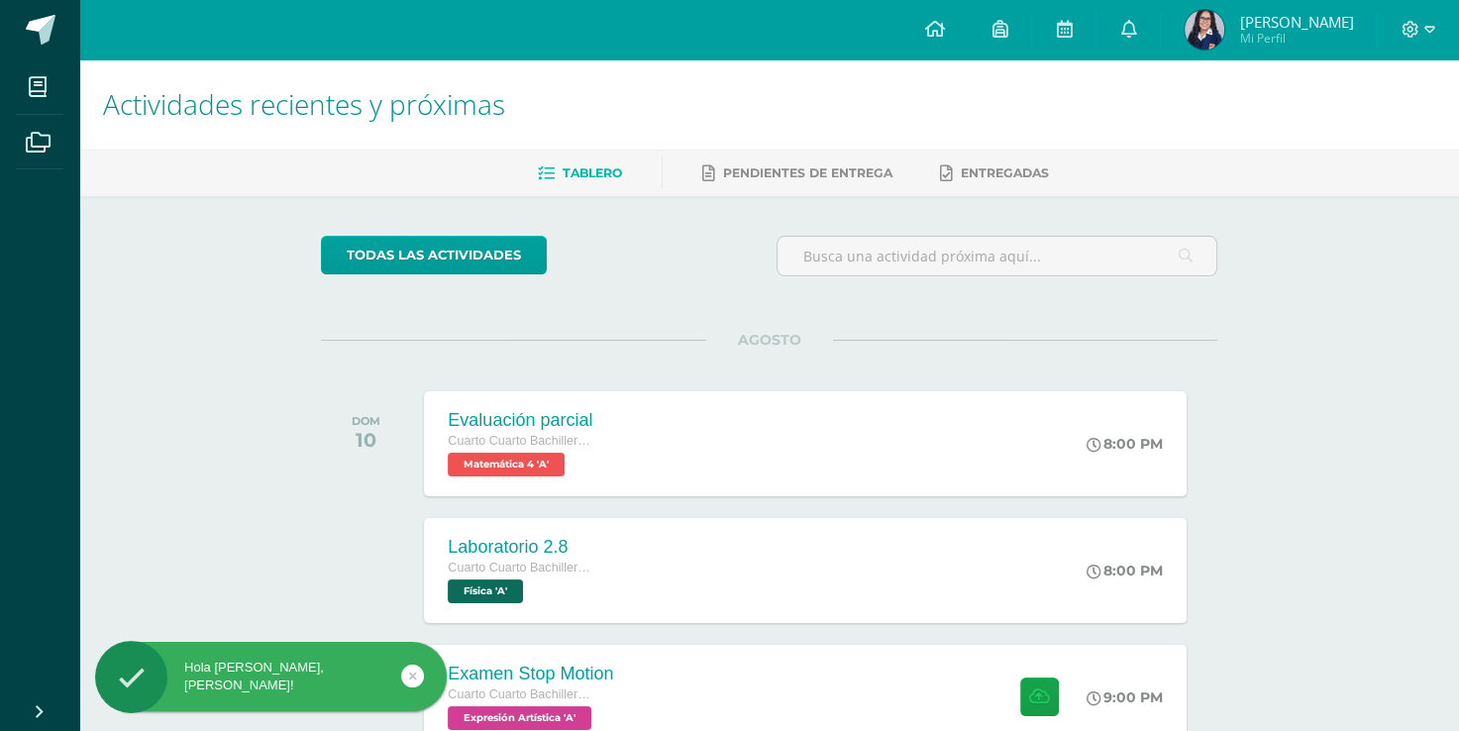
click at [319, 345] on div "todas las Actividades No tienes actividades Échale un vistazo a los demás perío…" at bounding box center [769, 725] width 976 height 1059
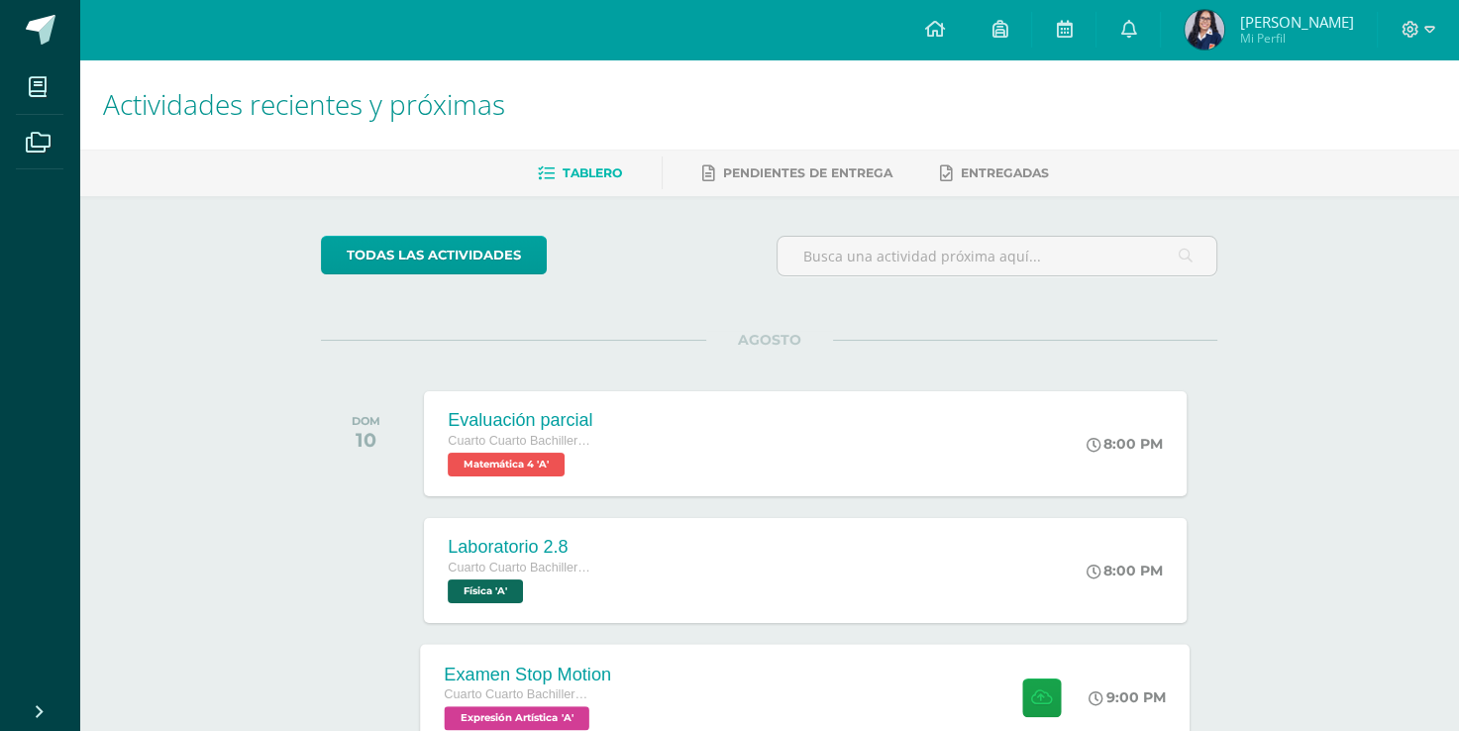
click at [590, 672] on div "Examen Stop Motion" at bounding box center [528, 674] width 167 height 21
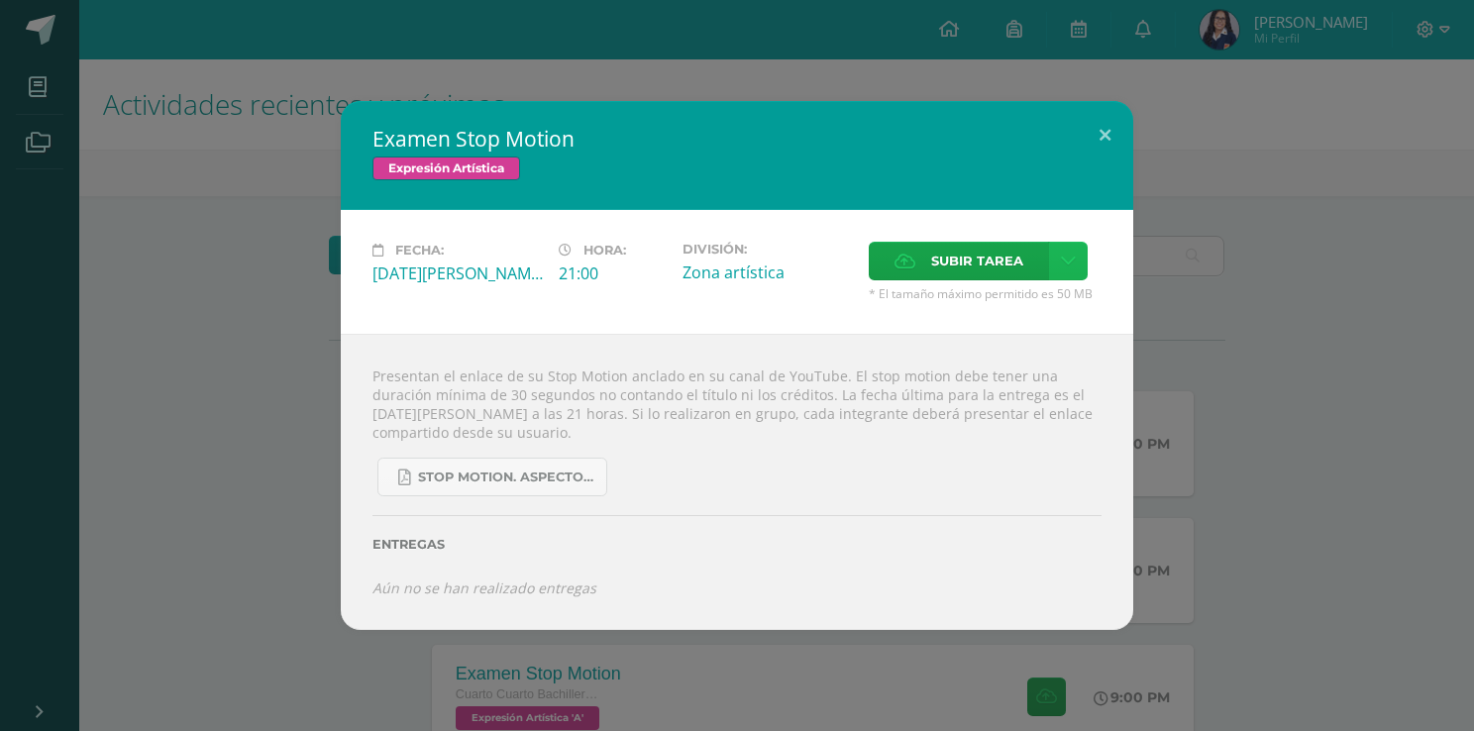
click at [1069, 264] on icon at bounding box center [1068, 261] width 15 height 17
click at [1065, 306] on link "Subir enlace" at bounding box center [998, 304] width 198 height 31
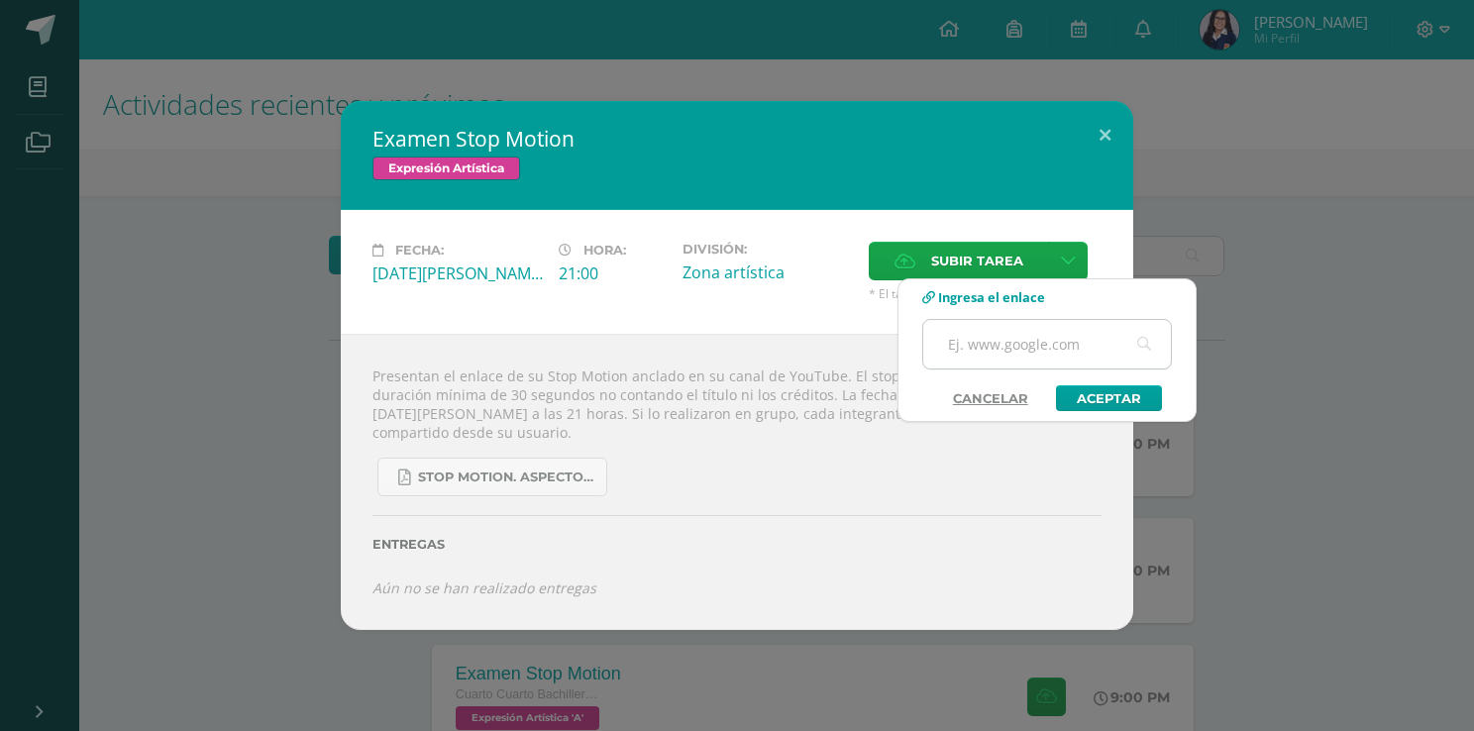
click at [1039, 343] on input "text" at bounding box center [1047, 344] width 248 height 49
paste input "https://youtu.be/misjvWe1TqM?si=AeBv_HKYnddr6M4s"
type input "https://youtu.be/misjvWe1TqM?si=AeBv_HKYnddr6M4s"
click at [1116, 402] on link "Aceptar" at bounding box center [1109, 398] width 106 height 26
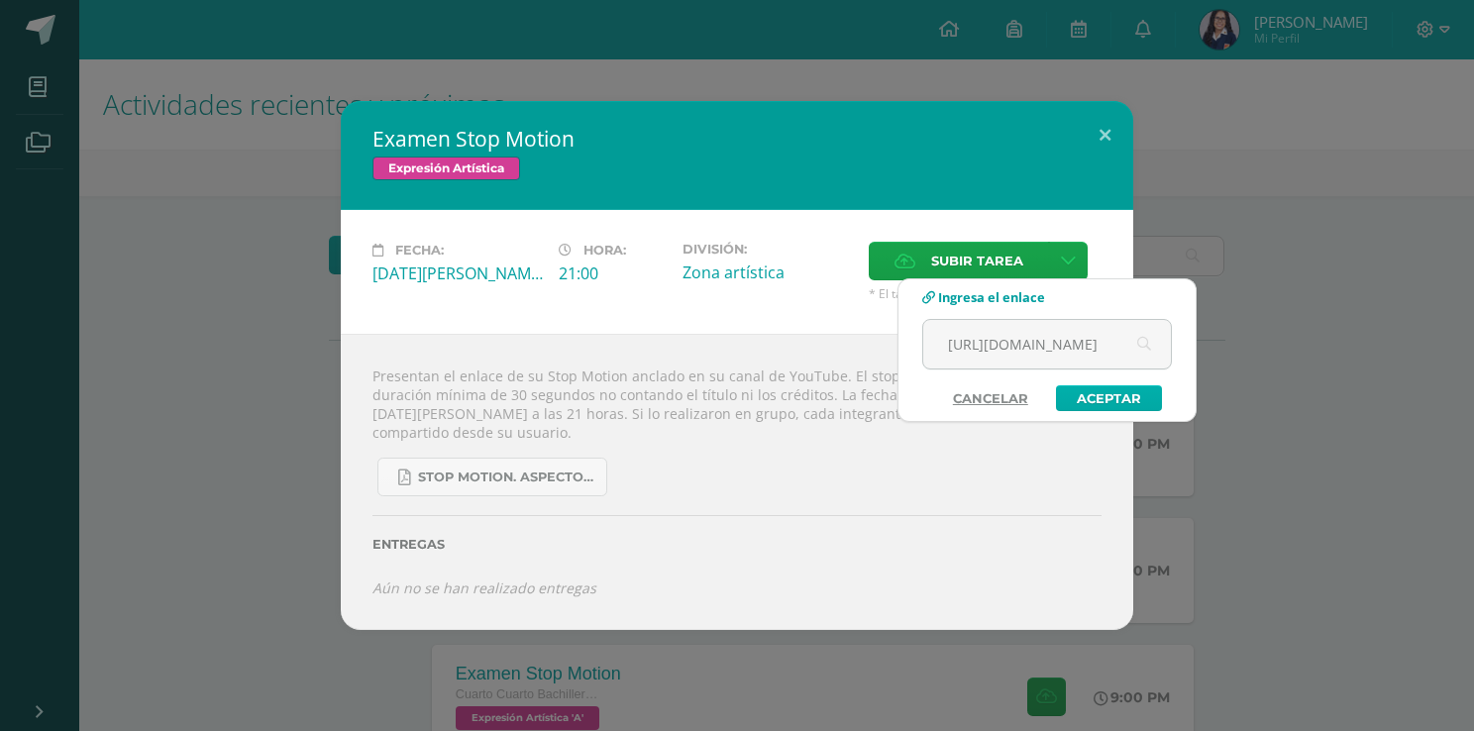
scroll to position [0, 0]
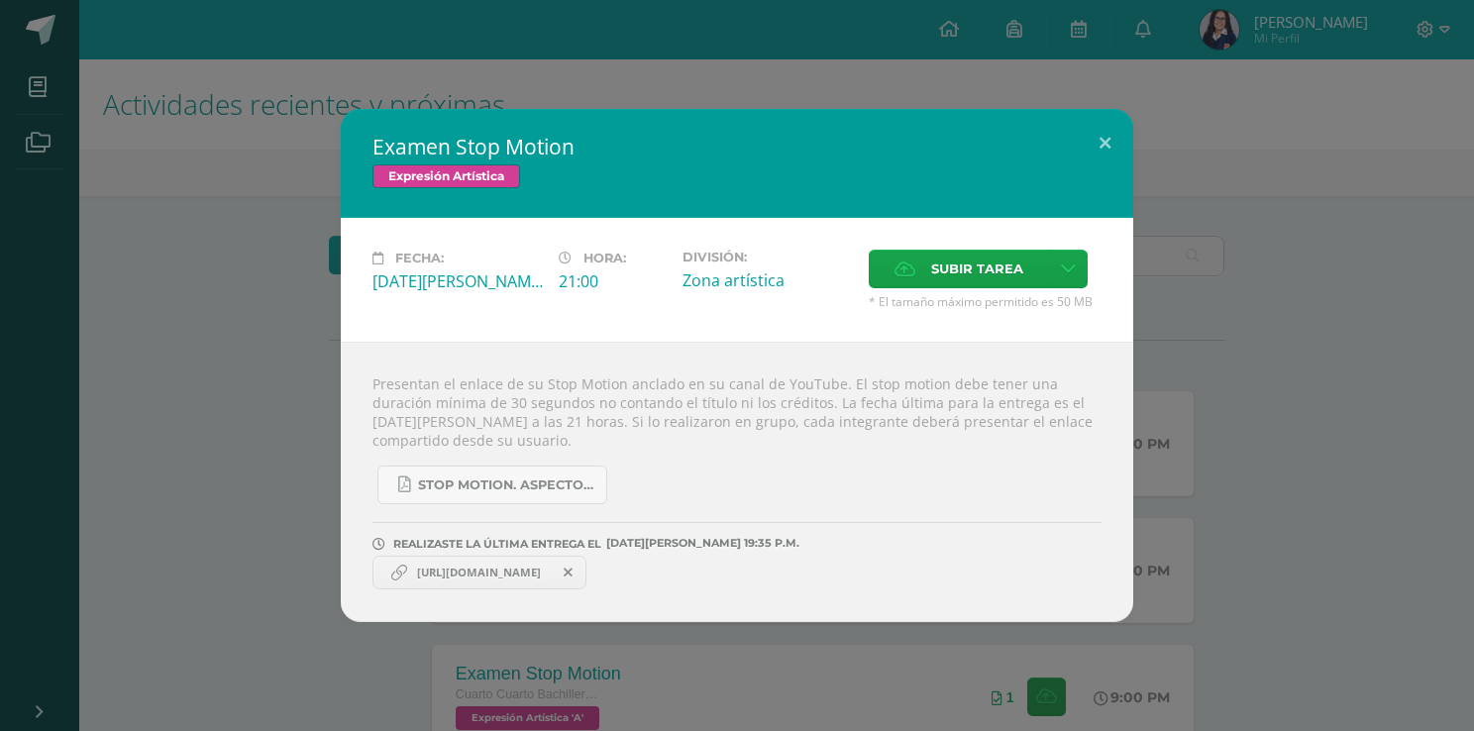
click at [551, 580] on span "https://youtu.be/misjvWe1TqM?si=AeBv_HKYnddr6M4s" at bounding box center [479, 573] width 144 height 16
click at [547, 572] on span "https://youtu.be/misjvWe1TqM?si=AeBv_HKYnddr6M4s" at bounding box center [479, 573] width 144 height 16
click at [491, 573] on span "https://youtu.be/misjvWe1TqM?si=AeBv_HKYnddr6M4s" at bounding box center [479, 573] width 144 height 16
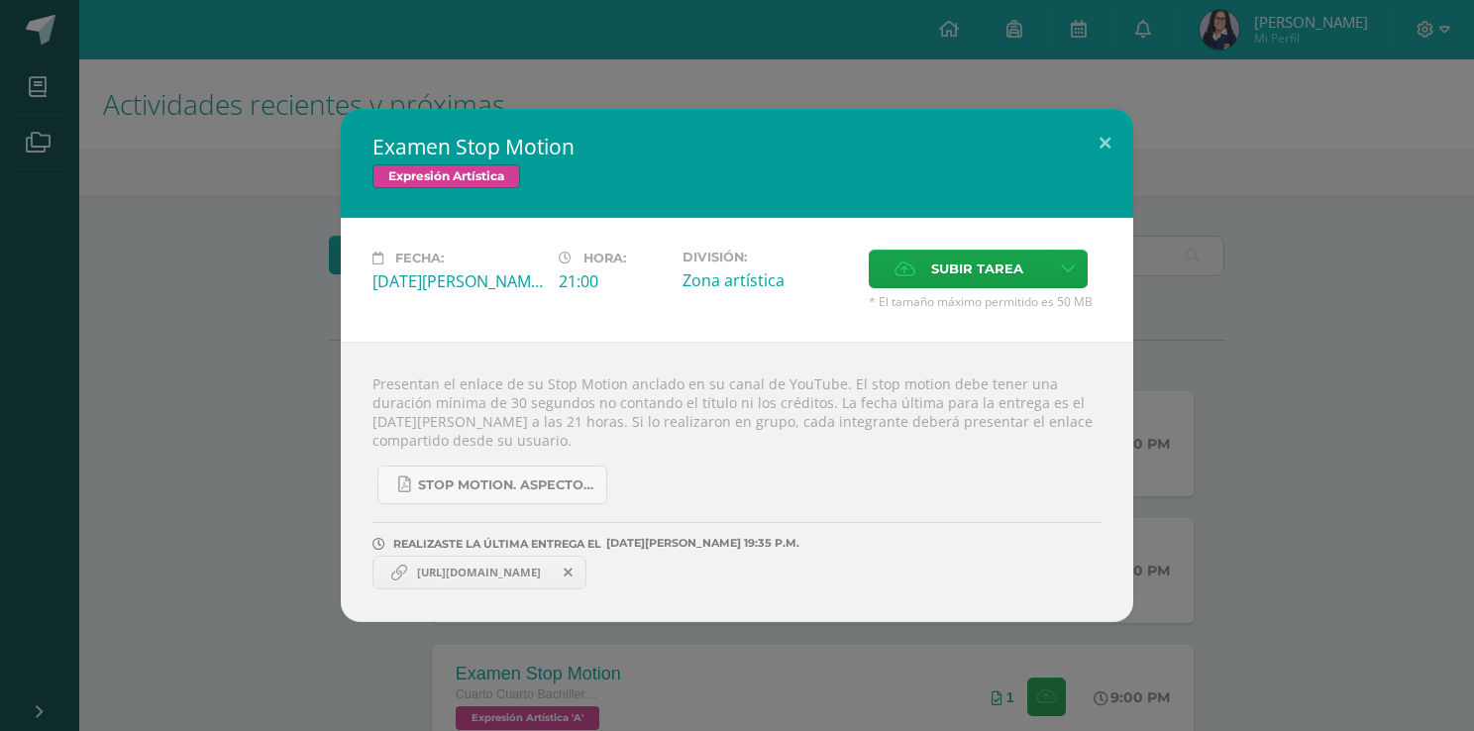
click at [491, 573] on span "https://youtu.be/misjvWe1TqM?si=AeBv_HKYnddr6M4s" at bounding box center [479, 573] width 144 height 16
drag, startPoint x: 491, startPoint y: 573, endPoint x: 387, endPoint y: 570, distance: 104.1
click at [387, 570] on link "https://youtu.be/misjvWe1TqM?si=AeBv_HKYnddr6M4s" at bounding box center [479, 573] width 214 height 34
click at [392, 572] on icon at bounding box center [399, 573] width 16 height 16
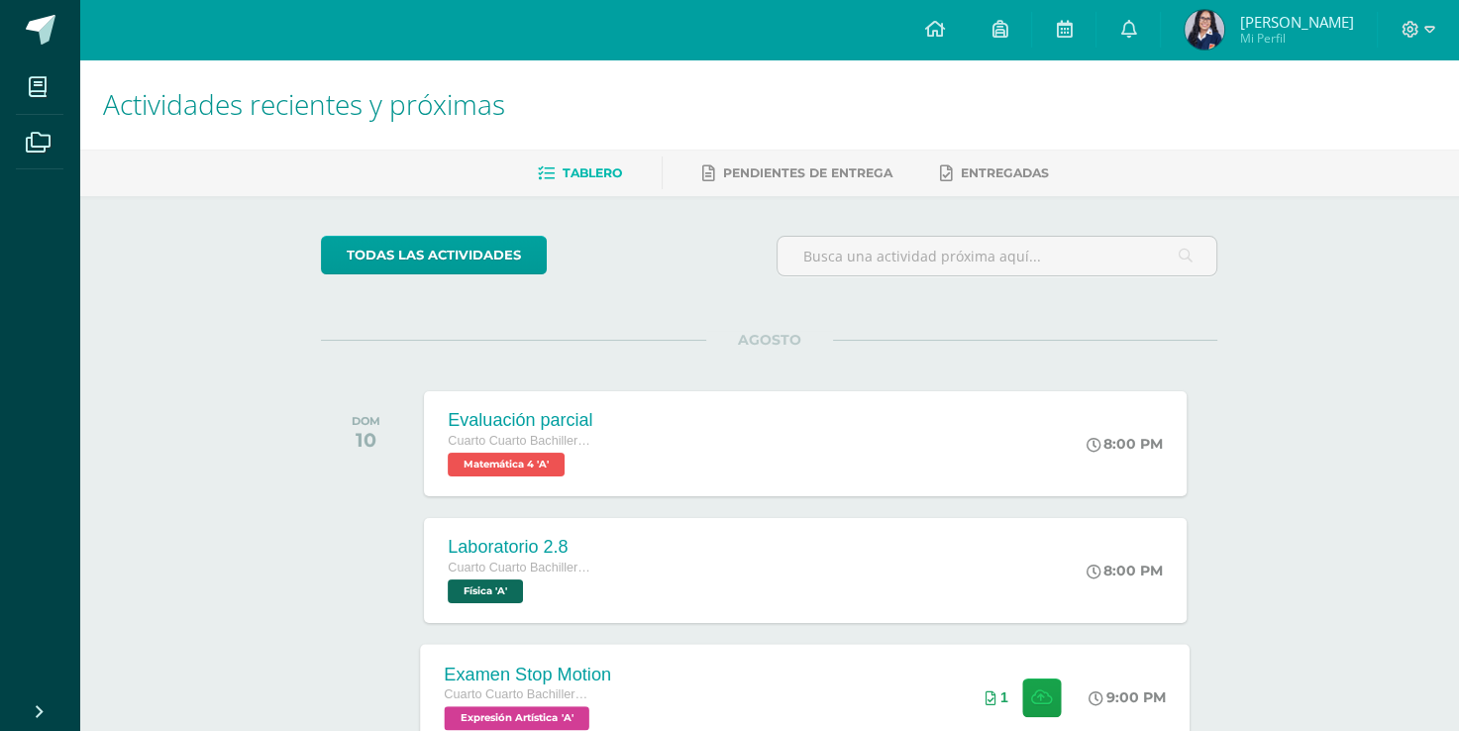
click at [634, 668] on div "Examen Stop Motion Cuarto Cuarto Bachillerato en Ciencias y Letras con Orientac…" at bounding box center [528, 697] width 215 height 106
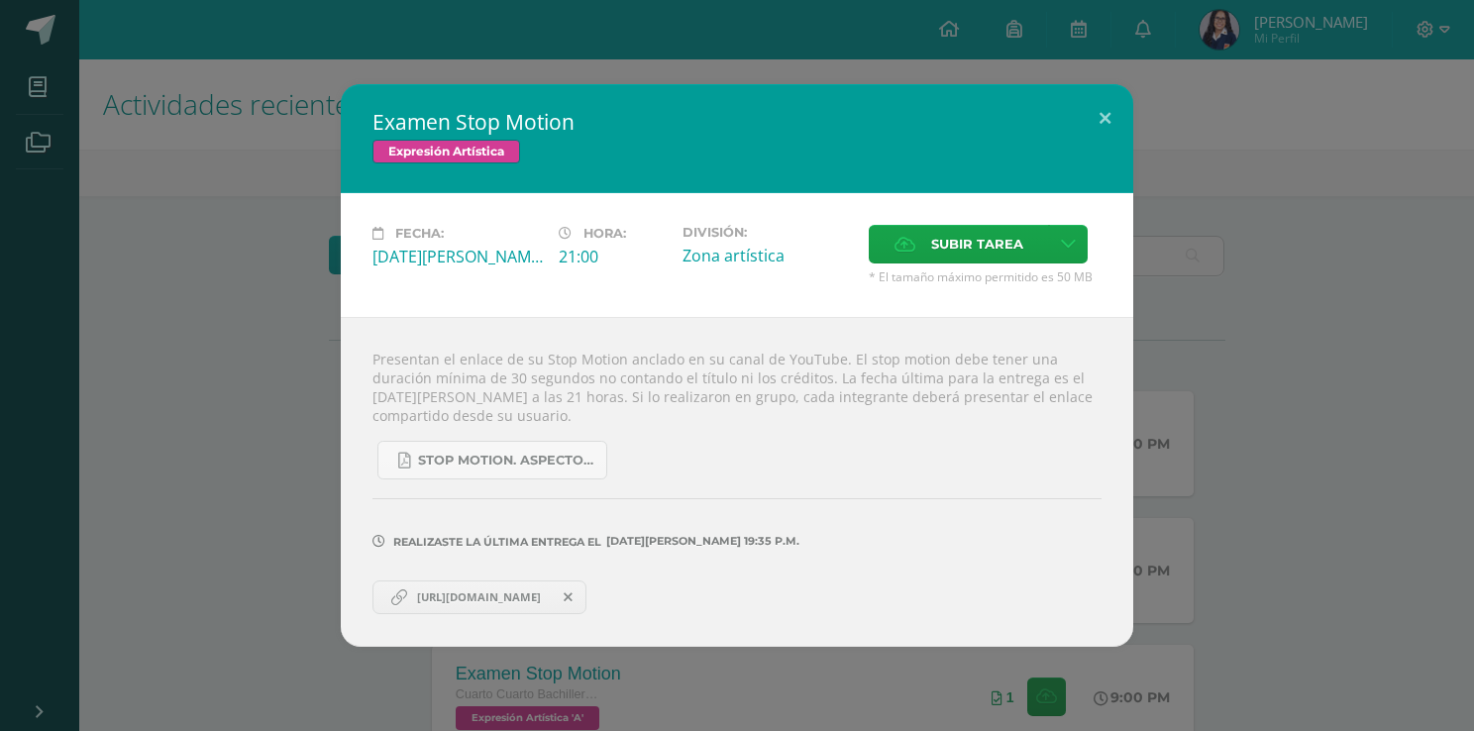
click at [498, 615] on div "Presentan el enlace de su Stop Motion anclado en su canal de YouTube. El stop m…" at bounding box center [737, 481] width 793 height 329
click at [494, 600] on span "https://youtu.be/misjvWe1TqM?si=AeBv_HKYnddr6M4s" at bounding box center [479, 597] width 144 height 16
click at [1395, 89] on div "Examen Stop Motion Expresión Artística Fecha: Domingo 10 de Agosto Hora: 21:00 …" at bounding box center [737, 365] width 1458 height 562
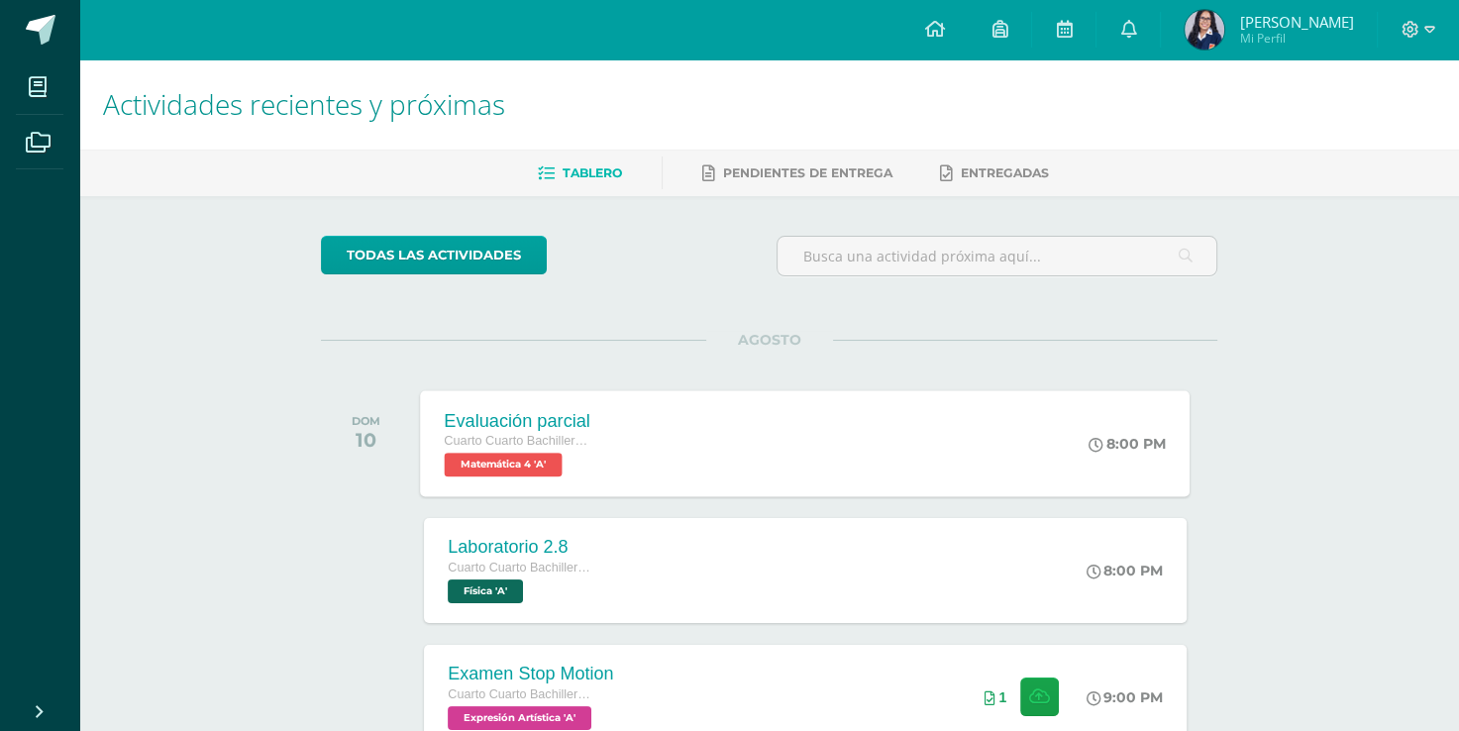
click at [912, 441] on div "Evaluación parcial Cuarto Cuarto Bachillerato en Ciencias y Letras con Orientac…" at bounding box center [806, 443] width 770 height 106
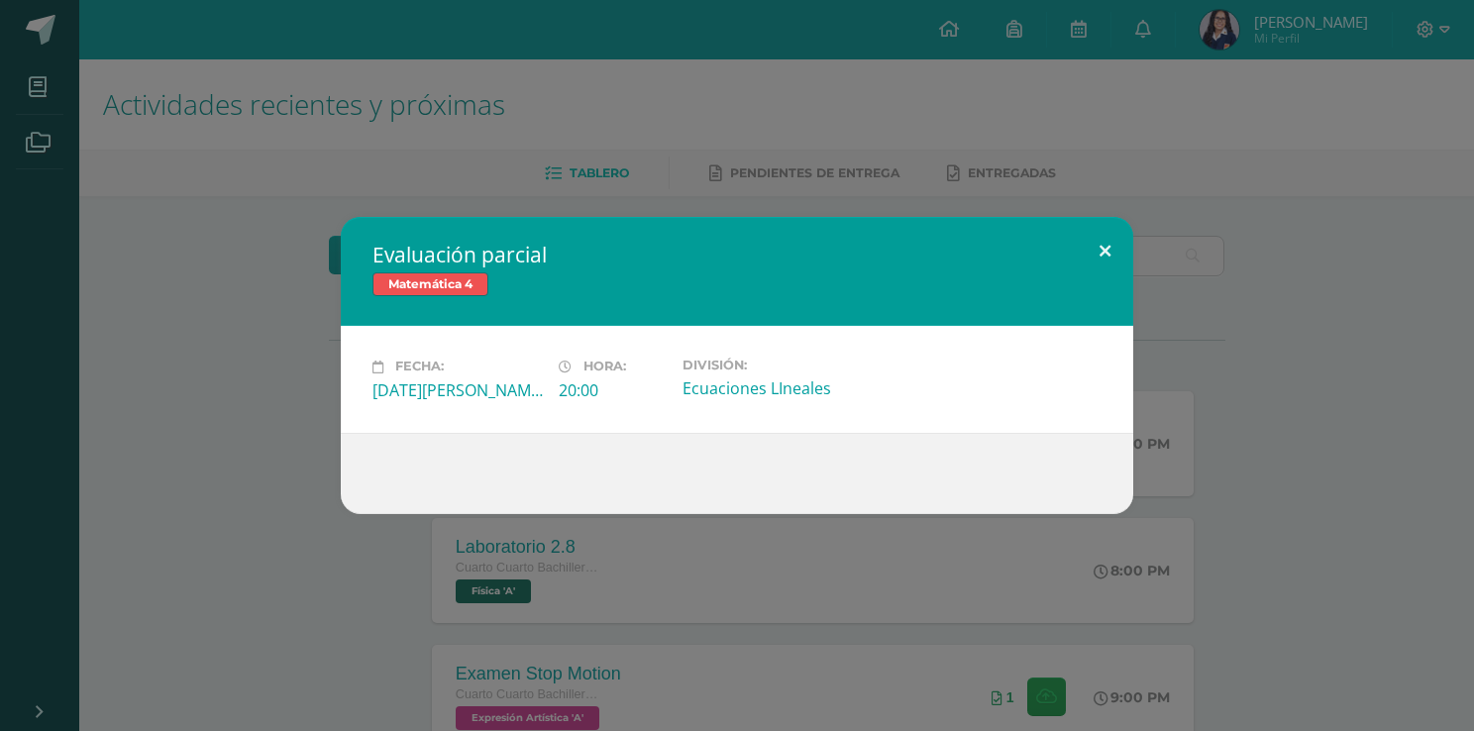
click at [1115, 257] on button at bounding box center [1105, 250] width 56 height 67
